Goal: Use online tool/utility: Utilize a website feature to perform a specific function

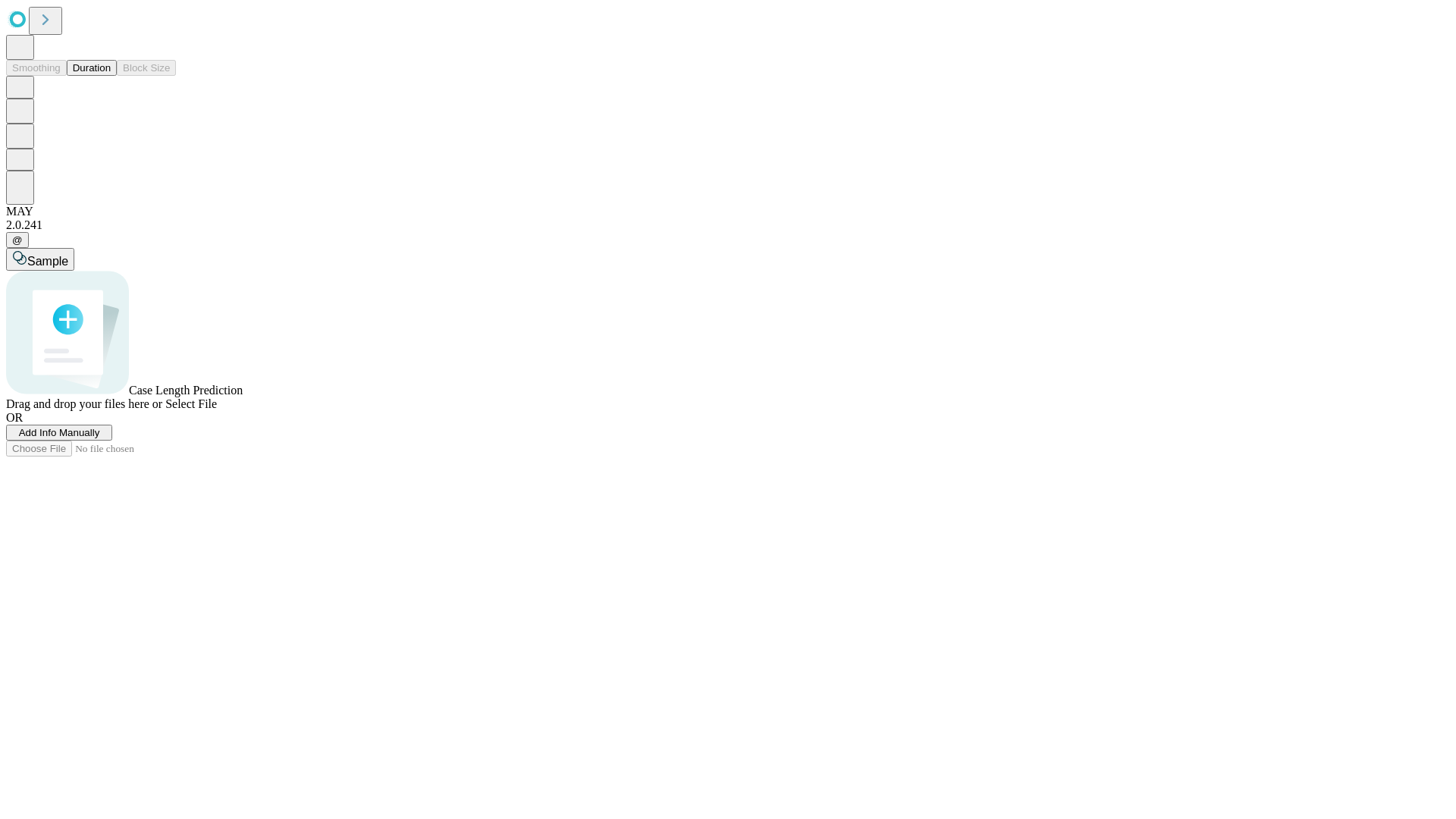
click at [110, 76] on button "Duration" at bounding box center [92, 67] width 50 height 16
click at [217, 410] on span "Select File" at bounding box center [191, 404] width 52 height 13
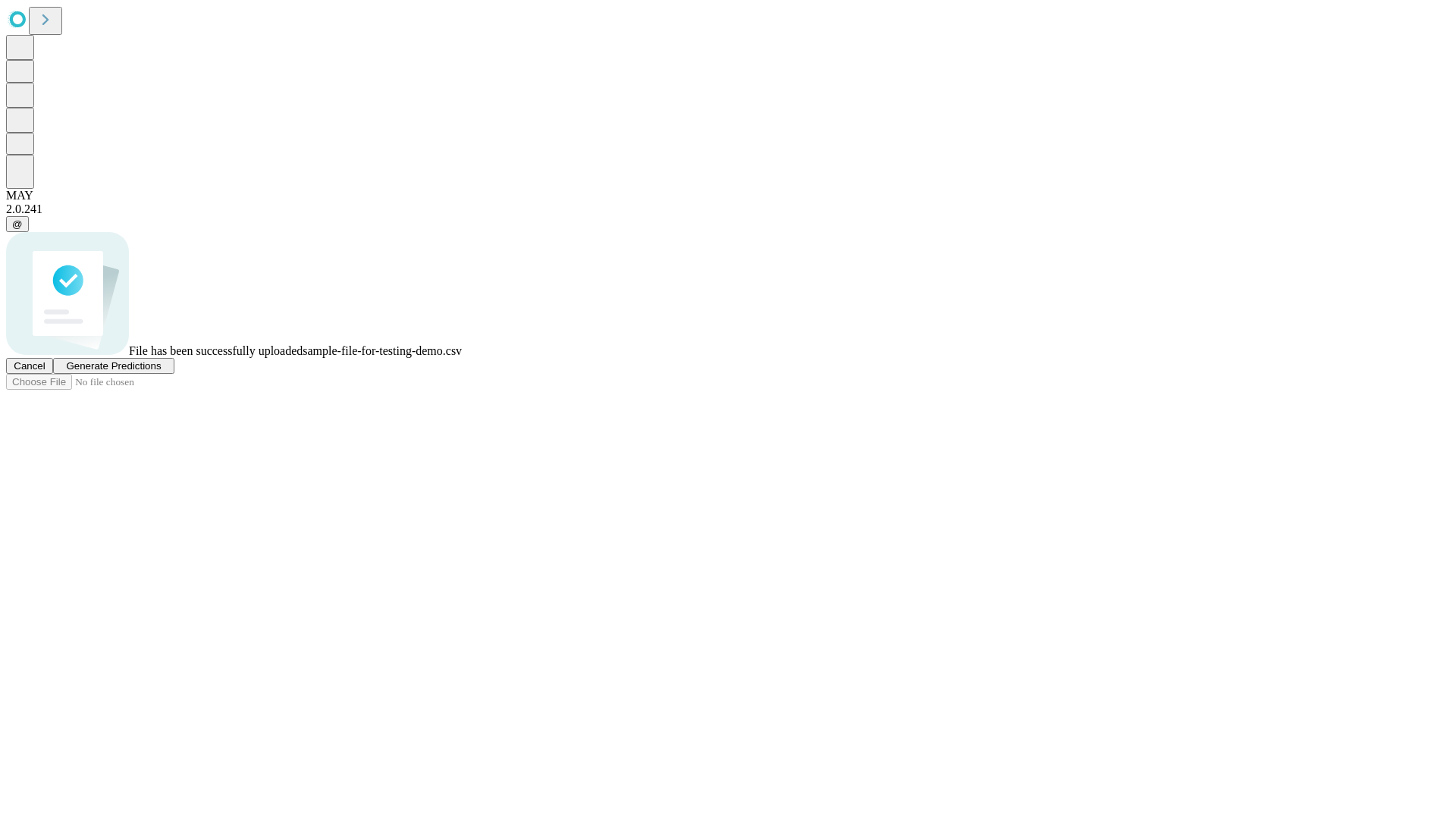
click at [160, 371] on span "Generate Predictions" at bounding box center [114, 366] width 95 height 11
